Goal: Task Accomplishment & Management: Complete application form

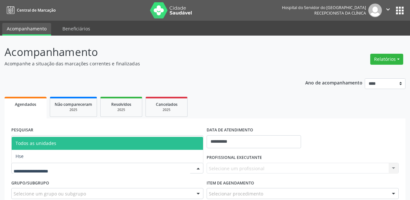
scroll to position [21, 0]
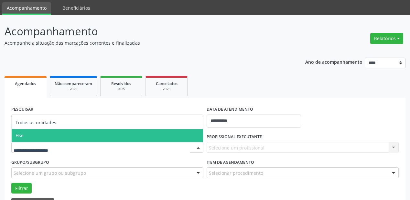
click at [64, 139] on span "Hse" at bounding box center [108, 135] width 192 height 13
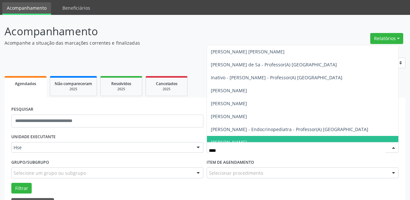
type input "*****"
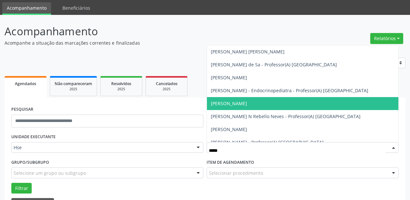
click at [272, 104] on span "[PERSON_NAME]" at bounding box center [303, 103] width 192 height 13
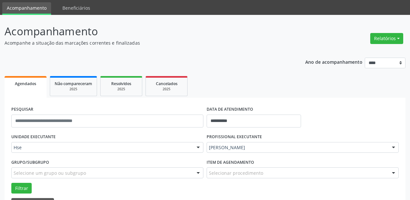
click at [295, 175] on div "Selecionar procedimento" at bounding box center [303, 172] width 192 height 11
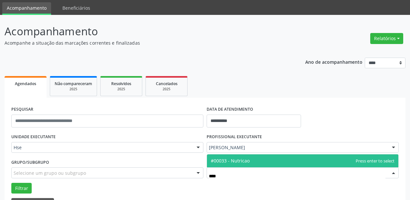
type input "*****"
click at [303, 155] on span "#00033 - Nutricao" at bounding box center [303, 160] width 192 height 13
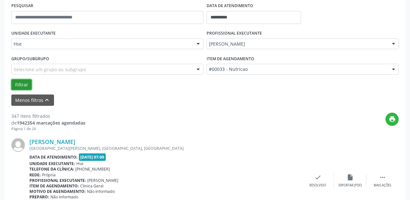
click at [18, 85] on button "Filtrar" at bounding box center [21, 84] width 20 height 11
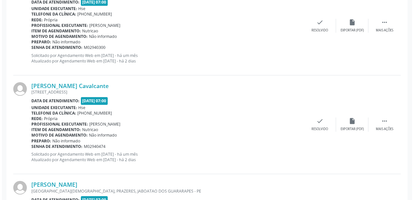
scroll to position [279, 0]
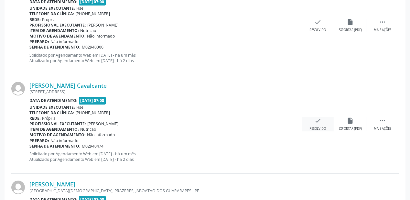
click at [323, 123] on div "check Resolvido" at bounding box center [318, 124] width 32 height 14
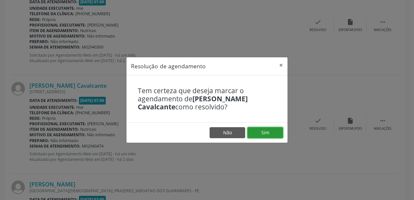
click at [275, 132] on button "Sim" at bounding box center [265, 132] width 36 height 11
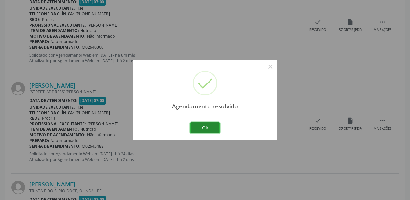
click at [212, 125] on button "Ok" at bounding box center [205, 127] width 29 height 11
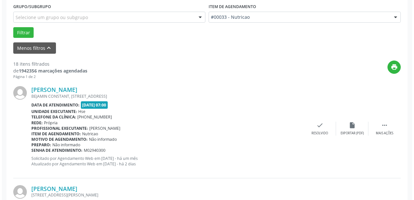
scroll to position [176, 0]
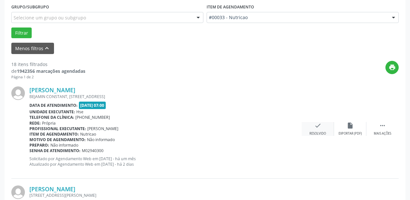
click at [318, 125] on icon "check" at bounding box center [317, 125] width 7 height 7
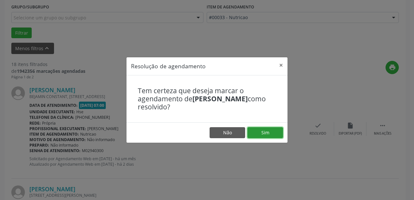
click at [269, 131] on button "Sim" at bounding box center [265, 132] width 36 height 11
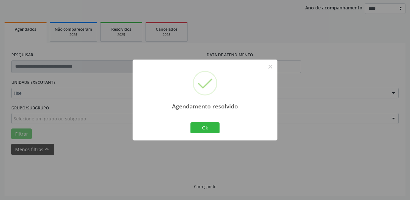
scroll to position [82, 0]
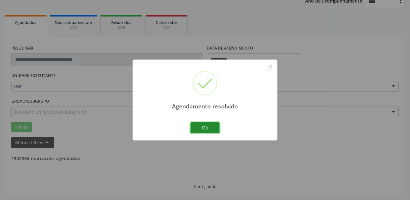
click at [204, 129] on button "Ok" at bounding box center [205, 127] width 29 height 11
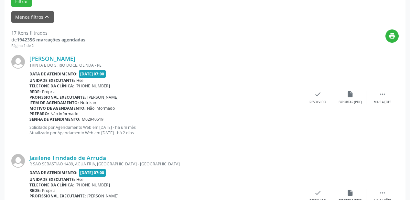
scroll to position [211, 0]
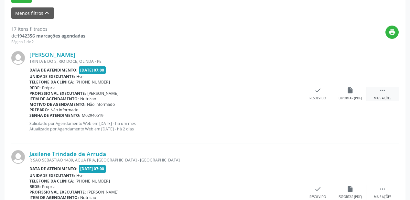
click at [380, 90] on icon "" at bounding box center [382, 90] width 7 height 7
click at [353, 91] on icon "alarm_off" at bounding box center [350, 90] width 7 height 7
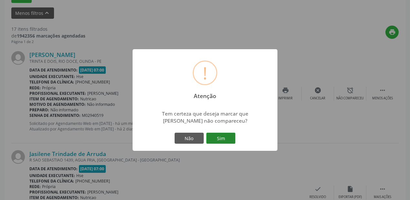
click at [225, 135] on button "Sim" at bounding box center [220, 138] width 29 height 11
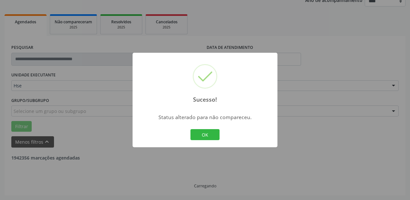
scroll to position [82, 0]
click at [216, 133] on button "OK" at bounding box center [205, 134] width 29 height 11
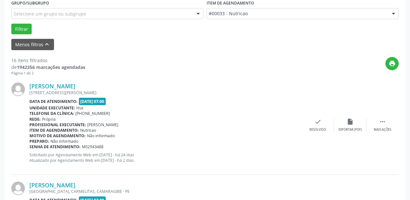
scroll to position [185, 0]
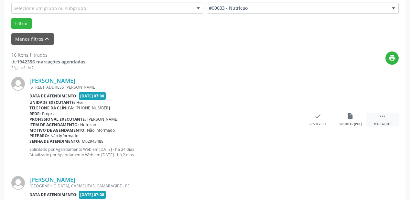
click at [386, 116] on icon "" at bounding box center [382, 116] width 7 height 7
click at [354, 116] on div "alarm_off Não compareceu" at bounding box center [350, 120] width 32 height 14
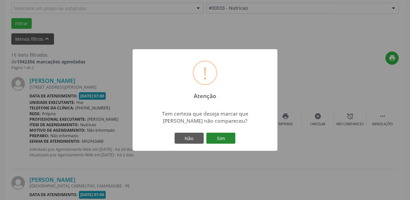
click at [224, 136] on button "Sim" at bounding box center [220, 138] width 29 height 11
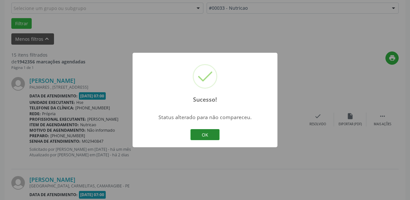
click at [216, 137] on button "OK" at bounding box center [205, 134] width 29 height 11
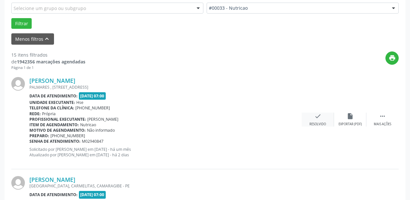
click at [309, 116] on div "check Resolvido" at bounding box center [318, 120] width 32 height 14
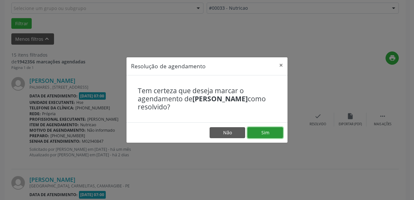
click at [265, 135] on button "Sim" at bounding box center [265, 132] width 36 height 11
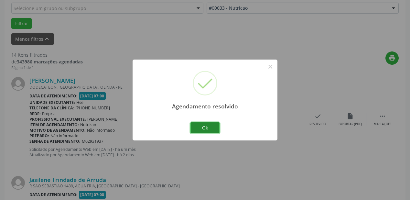
click at [208, 125] on button "Ok" at bounding box center [205, 127] width 29 height 11
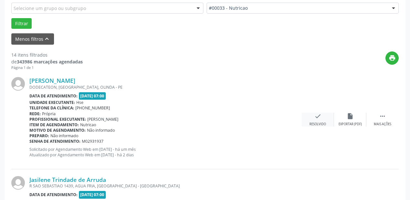
click at [316, 115] on icon "check" at bounding box center [317, 116] width 7 height 7
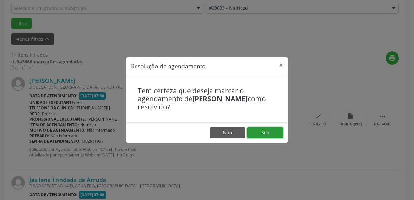
click at [264, 131] on button "Sim" at bounding box center [265, 132] width 36 height 11
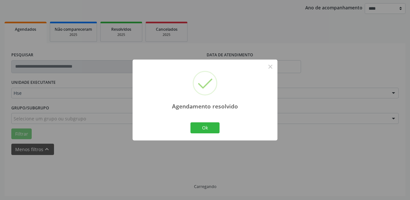
scroll to position [82, 0]
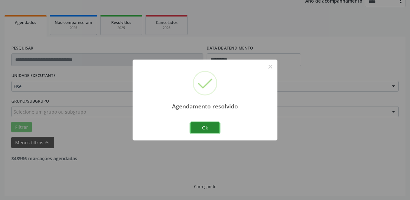
click at [209, 128] on button "Ok" at bounding box center [205, 127] width 29 height 11
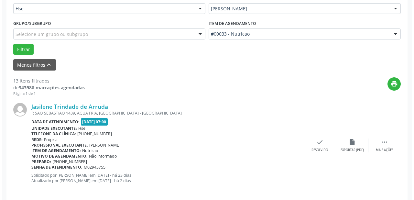
scroll to position [185, 0]
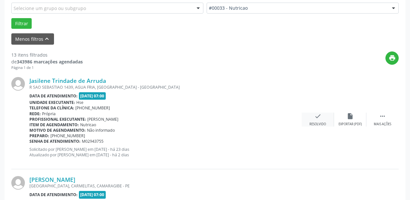
click at [323, 119] on div "check Resolvido" at bounding box center [318, 120] width 32 height 14
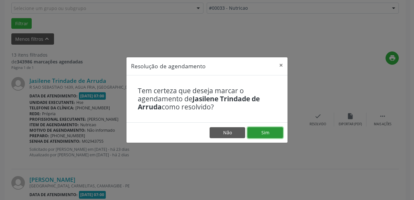
click at [271, 131] on button "Sim" at bounding box center [265, 132] width 36 height 11
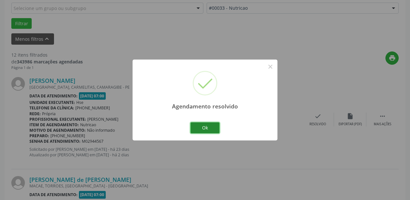
click at [213, 126] on button "Ok" at bounding box center [205, 127] width 29 height 11
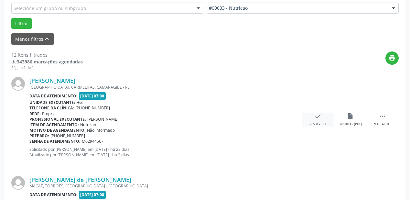
click at [320, 121] on div "check Resolvido" at bounding box center [318, 120] width 32 height 14
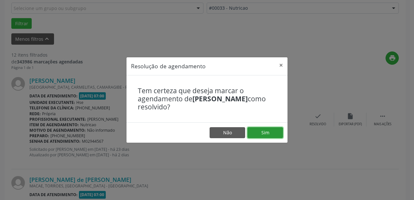
click at [271, 130] on button "Sim" at bounding box center [265, 132] width 36 height 11
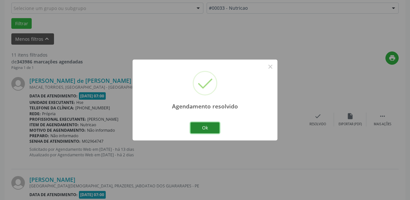
click at [212, 129] on button "Ok" at bounding box center [205, 127] width 29 height 11
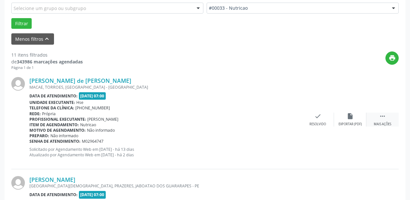
click at [387, 120] on div " Mais ações" at bounding box center [383, 120] width 32 height 14
click at [352, 115] on icon "alarm_off" at bounding box center [350, 116] width 7 height 7
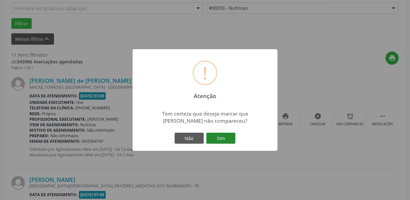
click at [218, 141] on button "Sim" at bounding box center [220, 138] width 29 height 11
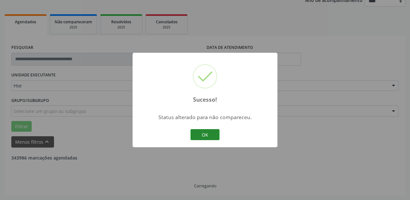
click at [218, 130] on button "OK" at bounding box center [205, 134] width 29 height 11
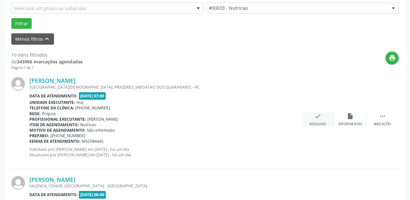
click at [318, 122] on div "Resolvido" at bounding box center [318, 124] width 16 height 5
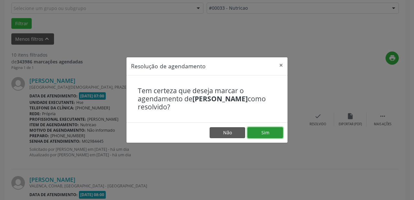
click at [272, 131] on button "Sim" at bounding box center [265, 132] width 36 height 11
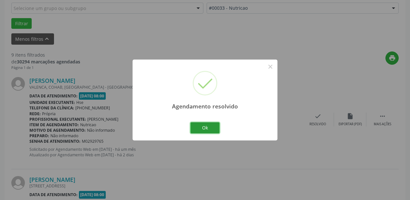
drag, startPoint x: 211, startPoint y: 128, endPoint x: 215, endPoint y: 128, distance: 3.6
click at [213, 128] on button "Ok" at bounding box center [205, 127] width 29 height 11
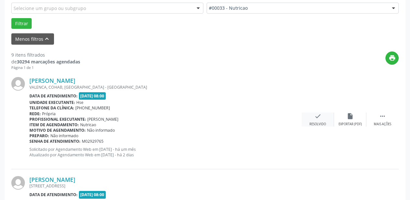
click at [314, 116] on icon "check" at bounding box center [317, 116] width 7 height 7
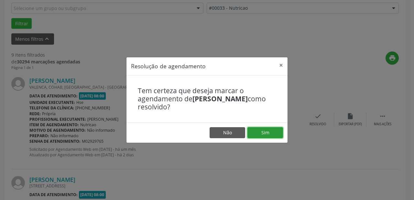
click at [262, 130] on button "Sim" at bounding box center [265, 132] width 36 height 11
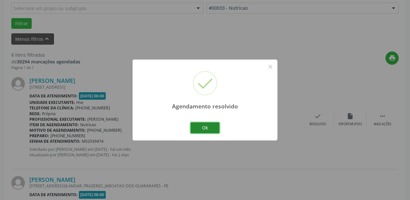
click at [212, 127] on button "Ok" at bounding box center [205, 127] width 29 height 11
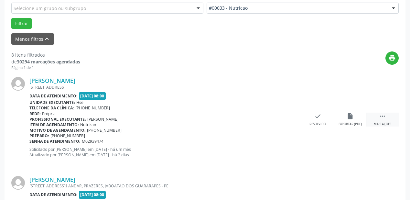
click at [386, 117] on div " Mais ações" at bounding box center [383, 120] width 32 height 14
click at [357, 120] on div "alarm_off Não compareceu" at bounding box center [350, 120] width 32 height 14
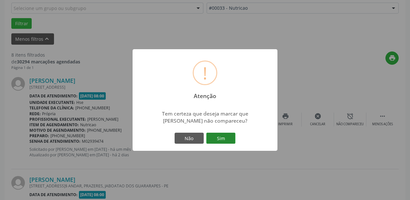
click at [219, 141] on button "Sim" at bounding box center [220, 138] width 29 height 11
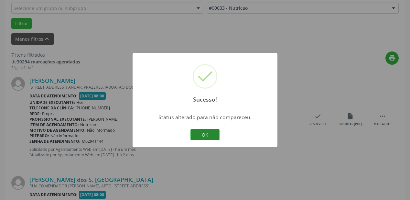
click at [215, 135] on button "OK" at bounding box center [205, 134] width 29 height 11
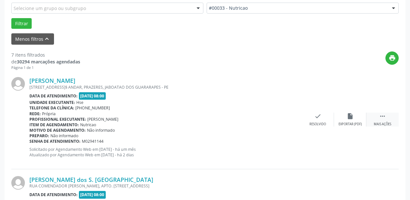
click at [378, 115] on div " Mais ações" at bounding box center [383, 120] width 32 height 14
click at [350, 117] on icon "alarm_off" at bounding box center [350, 116] width 7 height 7
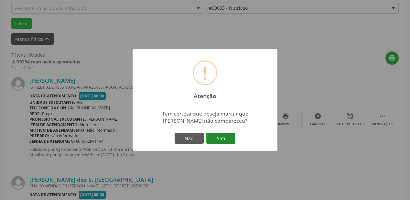
click at [225, 137] on button "Sim" at bounding box center [220, 138] width 29 height 11
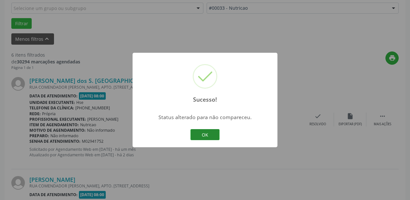
click at [215, 136] on button "OK" at bounding box center [205, 134] width 29 height 11
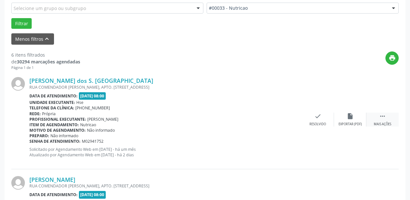
click at [380, 119] on icon "" at bounding box center [382, 116] width 7 height 7
click at [352, 117] on icon "alarm_off" at bounding box center [350, 116] width 7 height 7
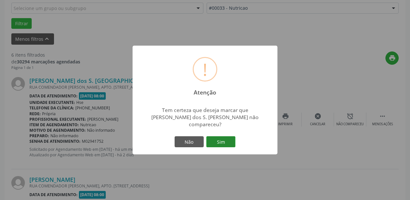
click at [225, 137] on button "Sim" at bounding box center [220, 141] width 29 height 11
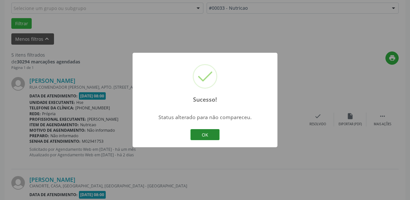
click at [214, 134] on button "OK" at bounding box center [205, 134] width 29 height 11
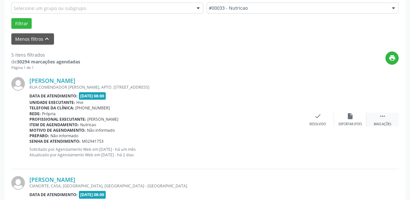
click at [379, 119] on div " Mais ações" at bounding box center [383, 120] width 32 height 14
click at [347, 117] on icon "alarm_off" at bounding box center [350, 116] width 7 height 7
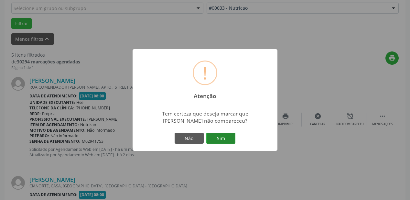
click at [220, 137] on button "Sim" at bounding box center [220, 138] width 29 height 11
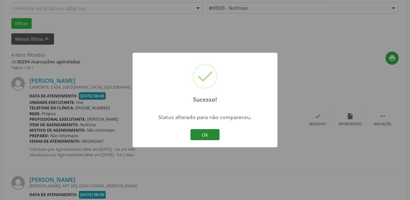
click at [207, 131] on button "OK" at bounding box center [205, 134] width 29 height 11
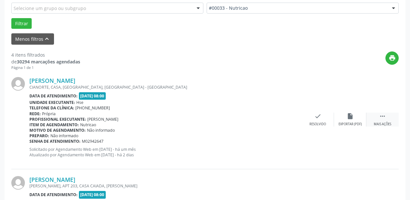
click at [376, 118] on div " Mais ações" at bounding box center [383, 120] width 32 height 14
click at [345, 118] on div "alarm_off Não compareceu" at bounding box center [350, 120] width 32 height 14
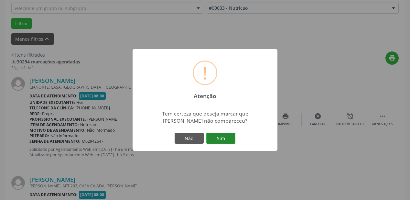
click at [224, 140] on button "Sim" at bounding box center [220, 138] width 29 height 11
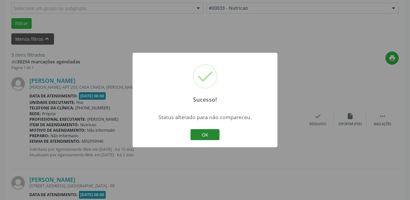
click at [205, 135] on button "OK" at bounding box center [205, 134] width 29 height 11
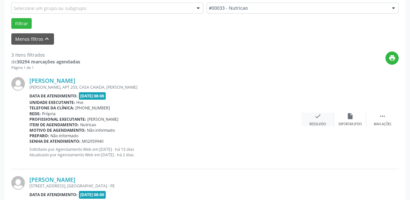
click at [319, 120] on div "check Resolvido" at bounding box center [318, 120] width 32 height 14
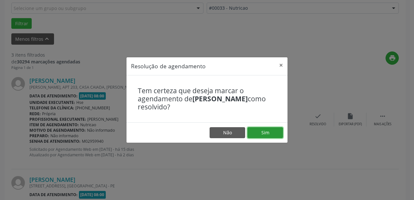
click at [268, 132] on button "Sim" at bounding box center [265, 132] width 36 height 11
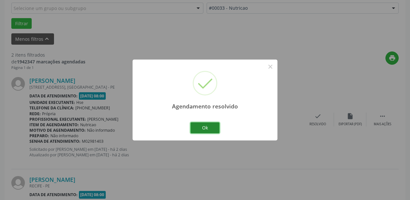
click at [207, 128] on button "Ok" at bounding box center [205, 127] width 29 height 11
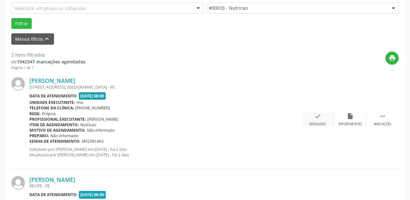
click at [312, 120] on div "check Resolvido" at bounding box center [318, 120] width 32 height 14
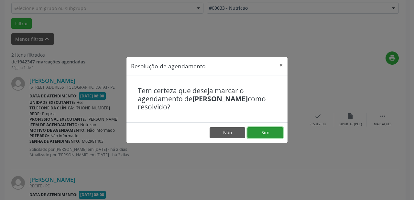
click at [263, 131] on button "Sim" at bounding box center [265, 132] width 36 height 11
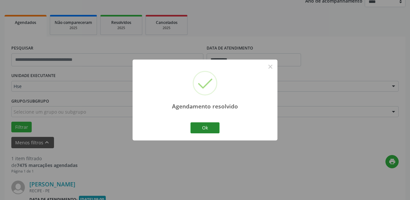
scroll to position [165, 0]
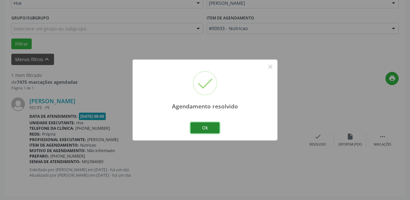
click at [210, 131] on button "Ok" at bounding box center [205, 127] width 29 height 11
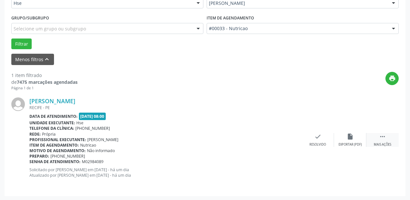
click at [384, 139] on icon "" at bounding box center [382, 136] width 7 height 7
click at [352, 135] on icon "alarm_off" at bounding box center [350, 136] width 7 height 7
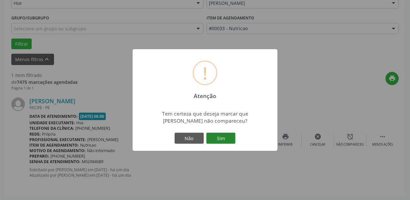
click at [221, 138] on button "Sim" at bounding box center [220, 138] width 29 height 11
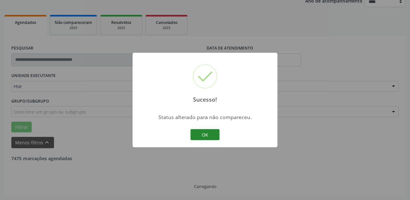
scroll to position [61, 0]
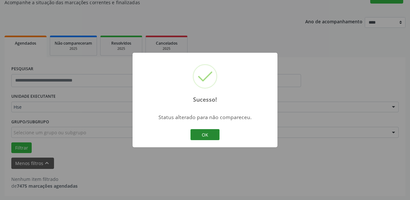
click at [203, 136] on button "OK" at bounding box center [205, 134] width 29 height 11
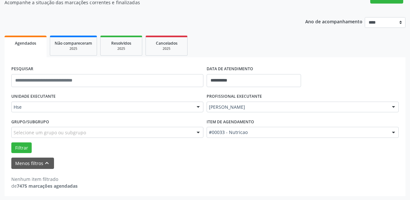
click at [157, 101] on div "UNIDADE EXECUTANTE Hse Todos as unidades Hse Nenhum resultado encontrado para: …" at bounding box center [107, 104] width 195 height 25
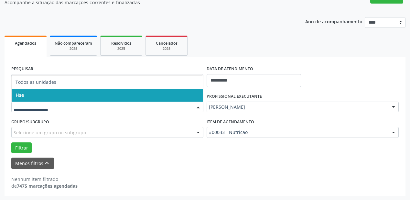
click at [162, 92] on span "Hse" at bounding box center [108, 95] width 192 height 13
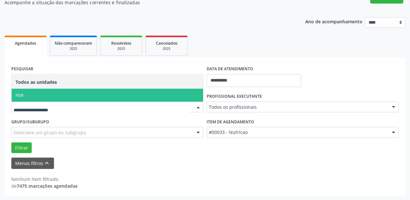
click at [163, 95] on span "Hse" at bounding box center [108, 95] width 192 height 13
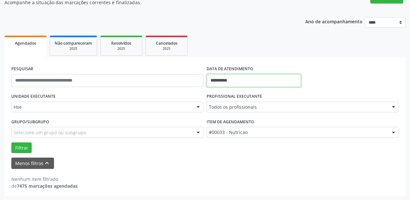
click at [242, 74] on input "**********" at bounding box center [254, 80] width 94 height 13
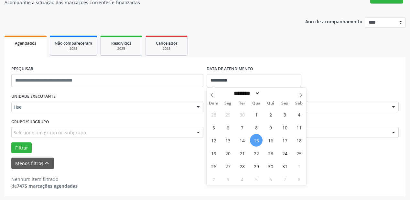
click at [260, 140] on span "15" at bounding box center [256, 140] width 13 height 13
type input "**********"
click at [260, 140] on span "15" at bounding box center [256, 140] width 13 height 13
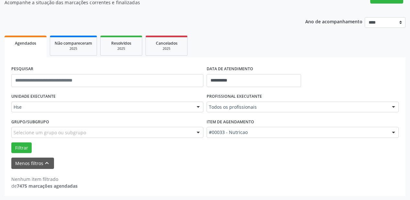
click at [278, 102] on div "Todos os profissionais" at bounding box center [303, 107] width 192 height 11
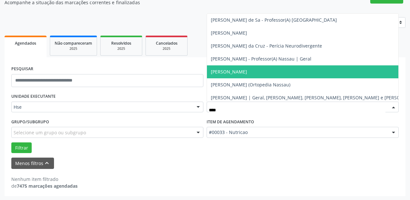
type input "*****"
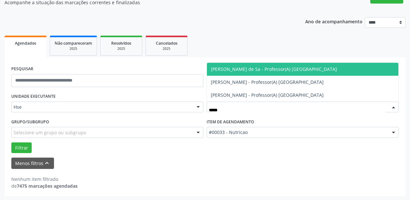
click at [267, 70] on span "[PERSON_NAME] de Sa - Professor(A) [GEOGRAPHIC_DATA]" at bounding box center [274, 69] width 126 height 6
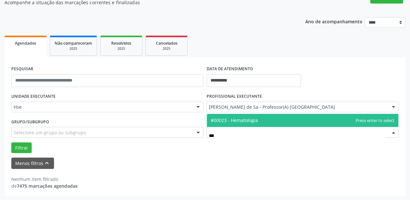
type input "****"
click at [255, 119] on span "#00023 - Hematologia" at bounding box center [234, 120] width 47 height 6
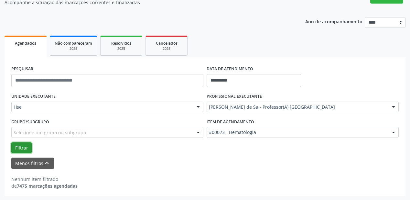
click at [16, 149] on button "Filtrar" at bounding box center [21, 147] width 20 height 11
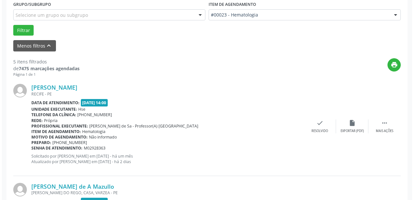
scroll to position [191, 0]
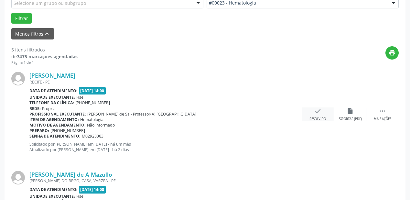
click at [314, 110] on div "check Resolvido" at bounding box center [318, 114] width 32 height 14
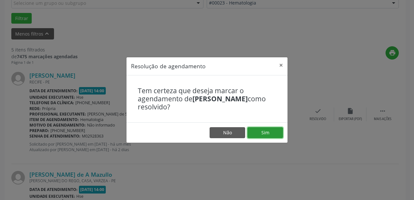
click at [269, 130] on button "Sim" at bounding box center [265, 132] width 36 height 11
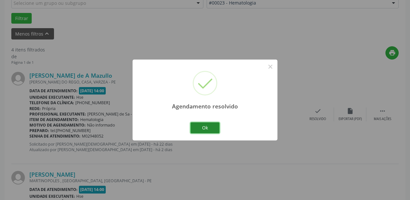
click at [204, 127] on button "Ok" at bounding box center [205, 127] width 29 height 11
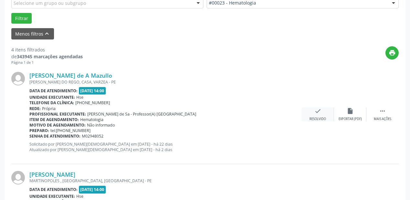
click at [318, 113] on icon "check" at bounding box center [317, 110] width 7 height 7
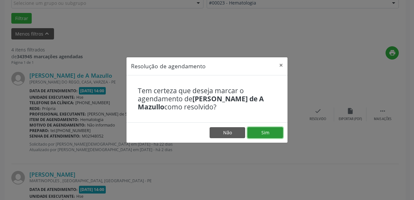
click at [263, 129] on button "Sim" at bounding box center [265, 132] width 36 height 11
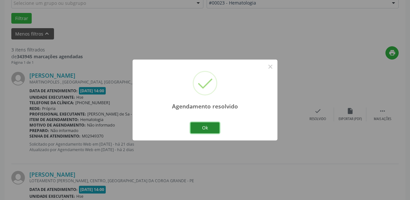
click at [208, 129] on button "Ok" at bounding box center [205, 127] width 29 height 11
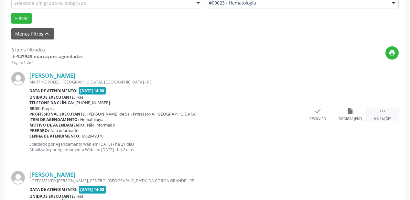
click at [375, 114] on div " Mais ações" at bounding box center [383, 114] width 32 height 14
click at [349, 114] on div "alarm_off Não compareceu" at bounding box center [350, 114] width 32 height 14
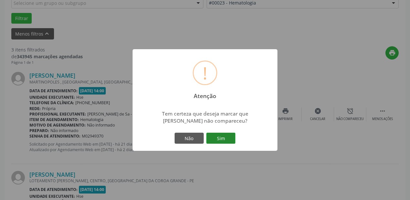
click at [229, 139] on button "Sim" at bounding box center [220, 138] width 29 height 11
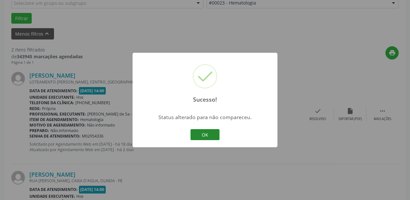
click at [210, 134] on button "OK" at bounding box center [205, 134] width 29 height 11
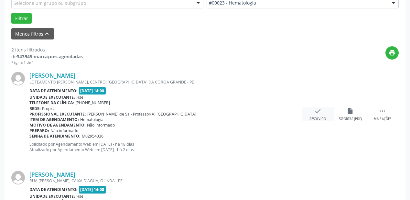
click at [318, 117] on div "Resolvido" at bounding box center [318, 119] width 16 height 5
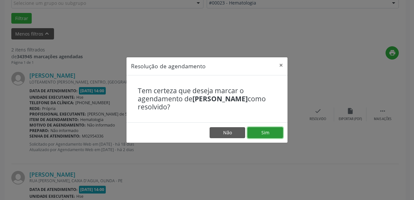
click at [268, 131] on button "Sim" at bounding box center [265, 132] width 36 height 11
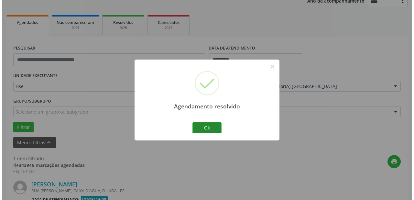
scroll to position [165, 0]
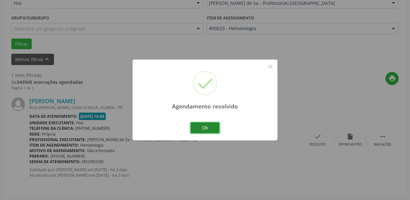
click at [206, 128] on button "Ok" at bounding box center [205, 127] width 29 height 11
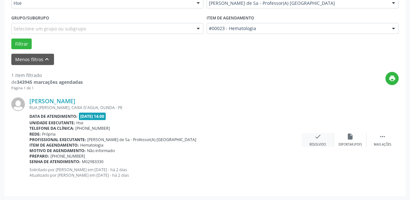
click at [327, 135] on div "check Resolvido" at bounding box center [318, 140] width 32 height 14
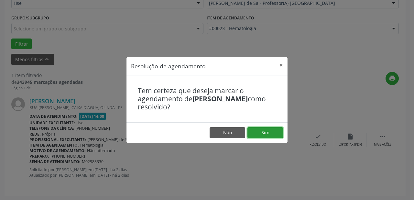
click at [265, 132] on button "Sim" at bounding box center [265, 132] width 36 height 11
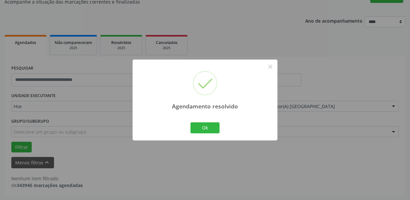
scroll to position [61, 0]
click at [205, 124] on button "Ok" at bounding box center [205, 127] width 29 height 11
